Goal: Information Seeking & Learning: Find specific fact

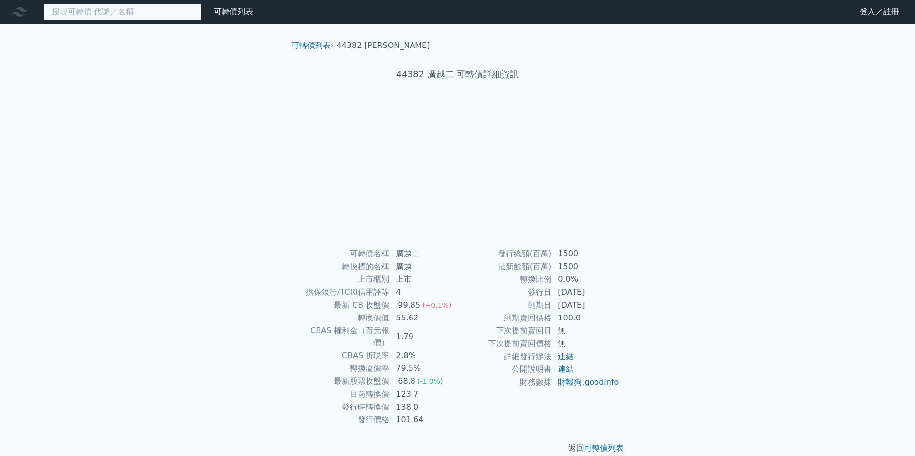
click at [143, 10] on input at bounding box center [123, 11] width 158 height 17
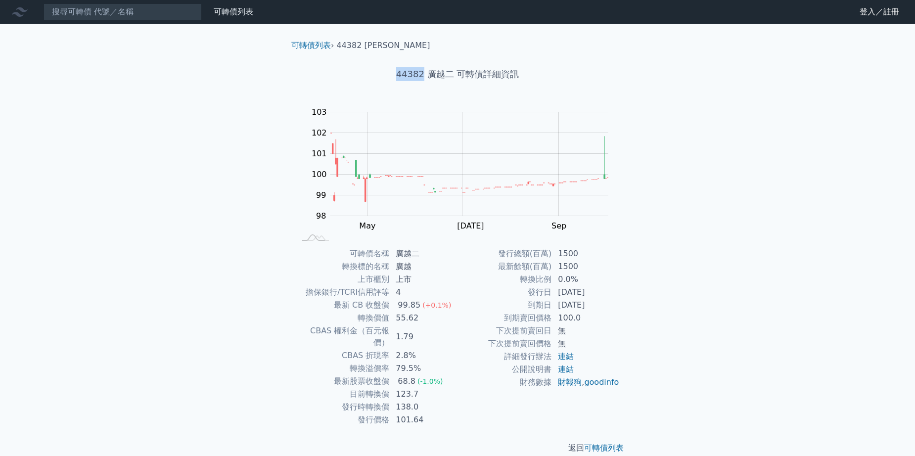
drag, startPoint x: 424, startPoint y: 75, endPoint x: 394, endPoint y: 73, distance: 30.7
click at [394, 73] on h1 "44382 廣越二 可轉債詳細資訊" at bounding box center [457, 74] width 348 height 14
drag, startPoint x: 362, startPoint y: 45, endPoint x: 379, endPoint y: 46, distance: 16.9
click at [379, 46] on li "44382 [PERSON_NAME]" at bounding box center [383, 46] width 93 height 12
copy li "廣越"
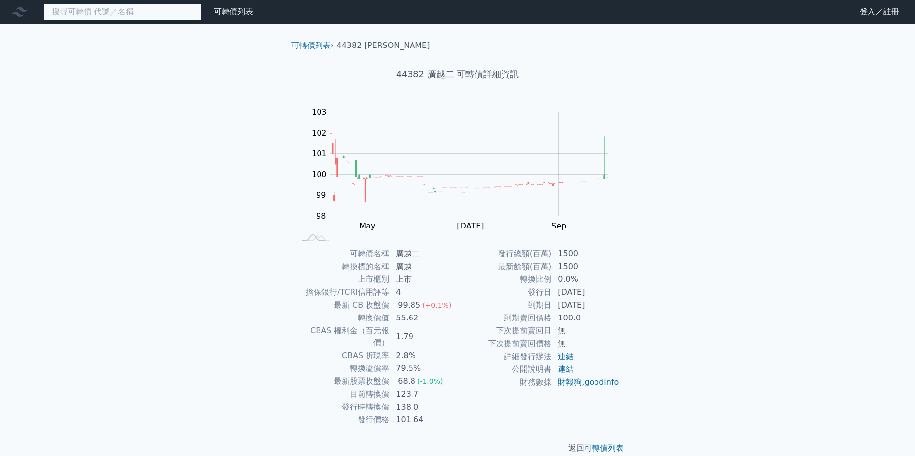
click at [134, 12] on input at bounding box center [123, 11] width 158 height 17
paste input "廣越"
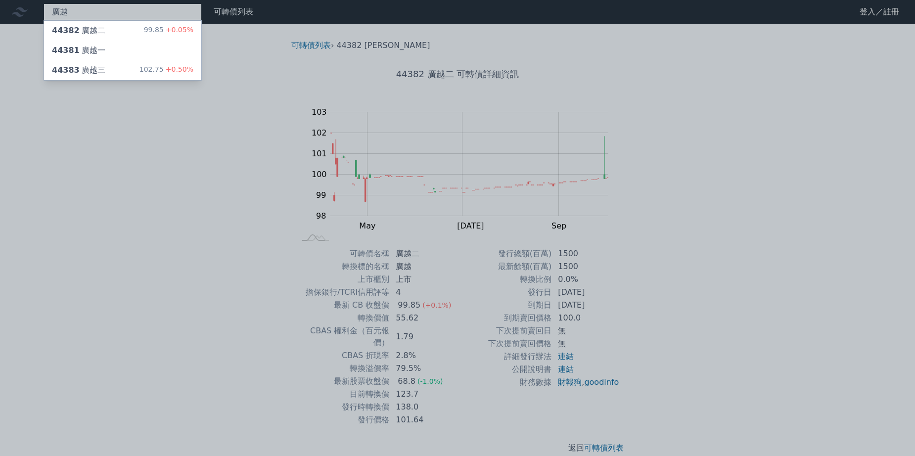
type input "廣越"
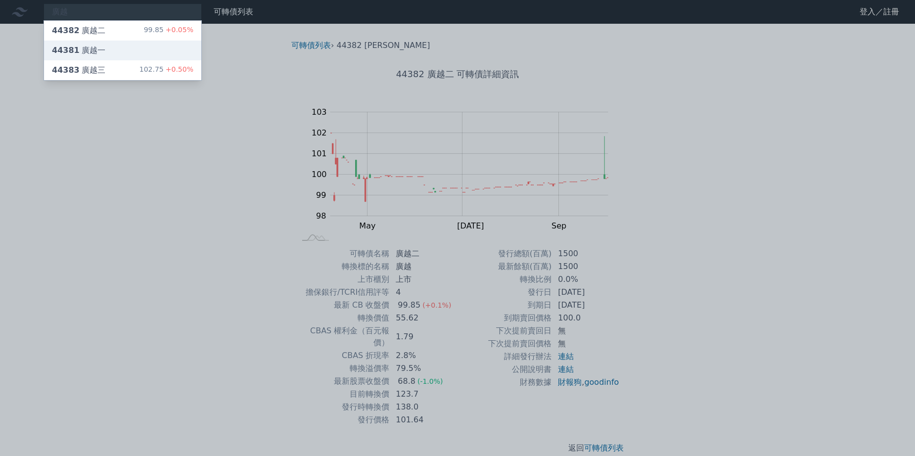
click at [135, 47] on div "44381 [PERSON_NAME]" at bounding box center [122, 51] width 157 height 20
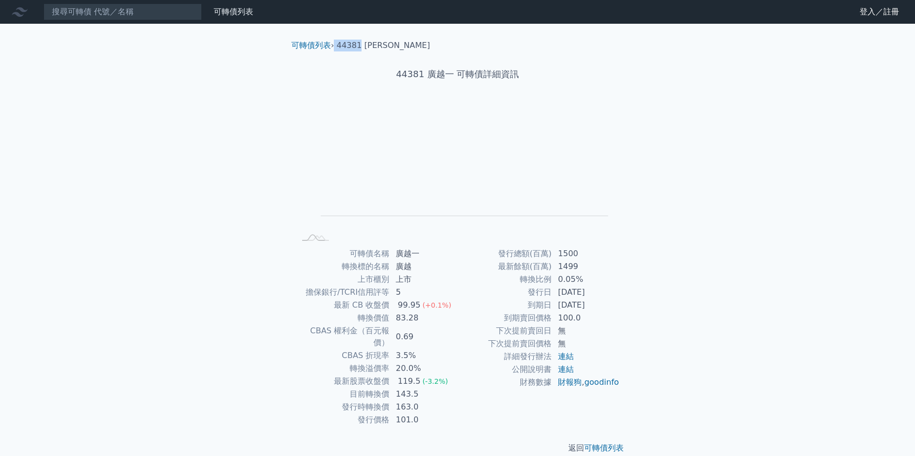
drag, startPoint x: 336, startPoint y: 45, endPoint x: 359, endPoint y: 48, distance: 22.9
click at [359, 48] on ol "可轉債列表 › 44381 廣越一" at bounding box center [457, 46] width 348 height 12
copy ol "44381"
